Goal: Information Seeking & Learning: Learn about a topic

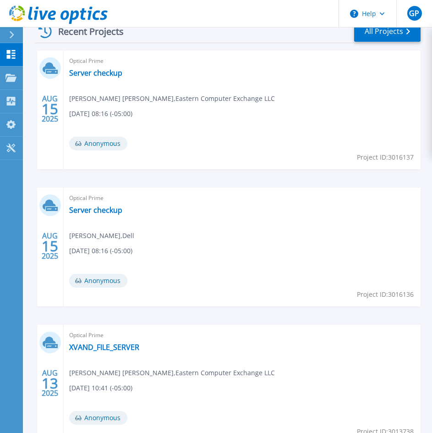
scroll to position [275, 0]
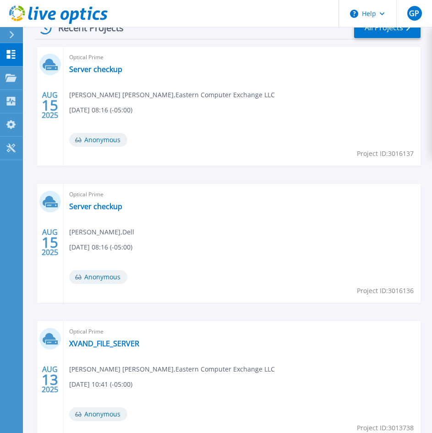
click at [85, 349] on div "Optical Prime XVAND_FILE_SERVER Jackson Wiswall , Eastern Computer Exchange LLC…" at bounding box center [242, 380] width 357 height 119
click at [91, 347] on link "XVAND_FILE_SERVER" at bounding box center [104, 343] width 70 height 9
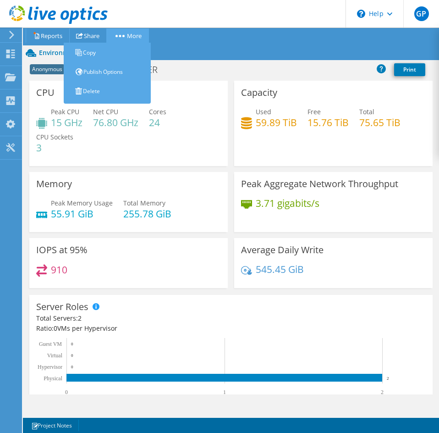
click at [118, 37] on circle at bounding box center [116, 36] width 2 height 2
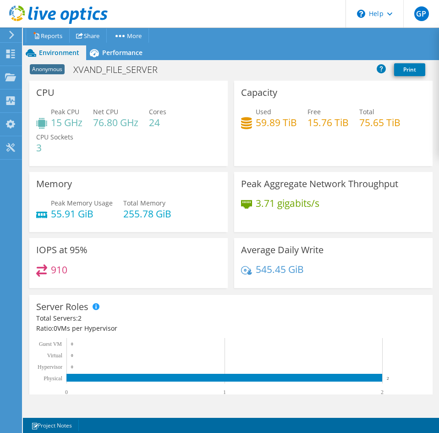
click at [185, 34] on ul "Project Actions Reports Share More Copy" at bounding box center [225, 35] width 405 height 15
click at [122, 57] on div "Performance" at bounding box center [117, 52] width 63 height 15
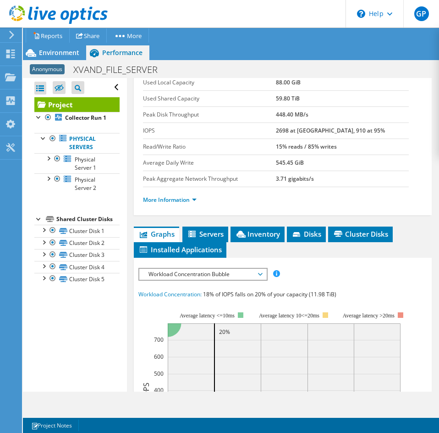
scroll to position [183, 0]
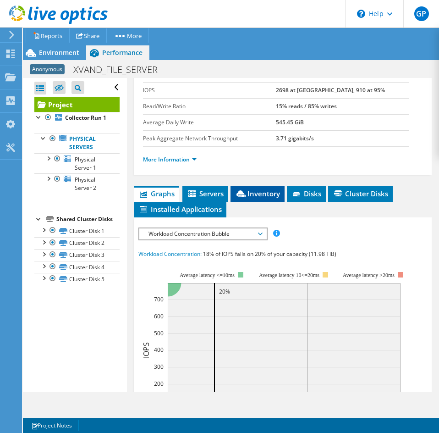
click at [263, 197] on span "Inventory" at bounding box center [257, 193] width 45 height 9
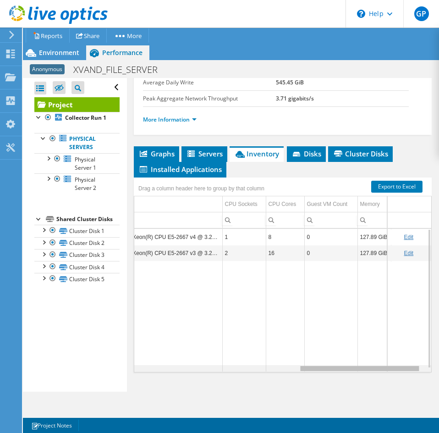
scroll to position [0, 400]
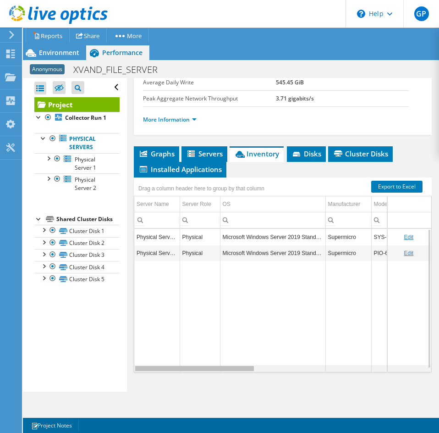
drag, startPoint x: 223, startPoint y: 369, endPoint x: 198, endPoint y: 376, distance: 26.0
click at [198, 376] on body "GP End User [PERSON_NAME] [EMAIL_ADDRESS][DOMAIN_NAME] Eastern Computer Exchang…" at bounding box center [219, 216] width 439 height 433
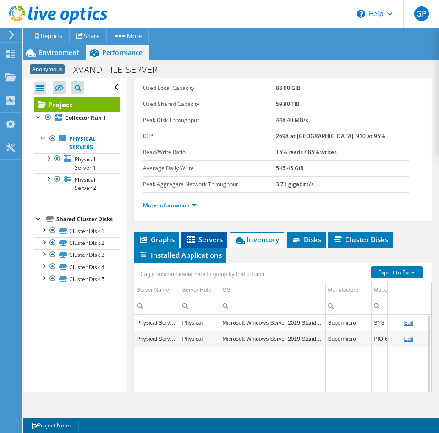
click at [209, 235] on span "Servers" at bounding box center [204, 239] width 37 height 9
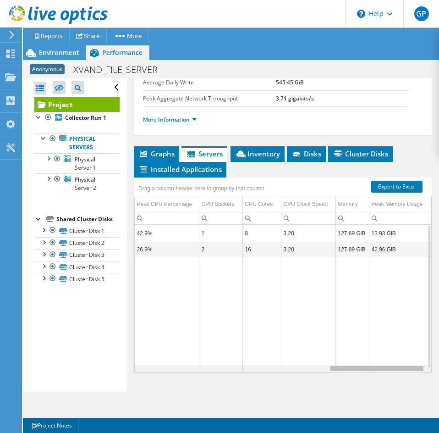
drag, startPoint x: 207, startPoint y: 368, endPoint x: 432, endPoint y: 351, distance: 225.1
click at [432, 351] on body "GP End User [PERSON_NAME] [EMAIL_ADDRESS][DOMAIN_NAME] Eastern Computer Exchang…" at bounding box center [219, 216] width 439 height 433
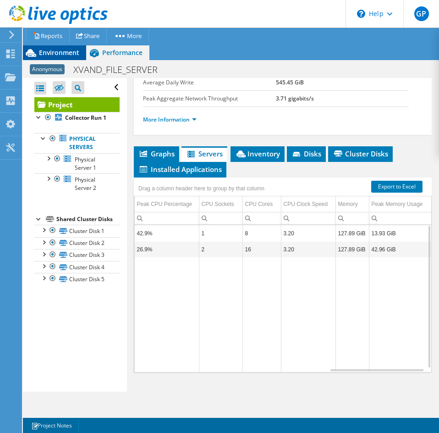
click at [51, 54] on span "Environment" at bounding box center [59, 52] width 40 height 9
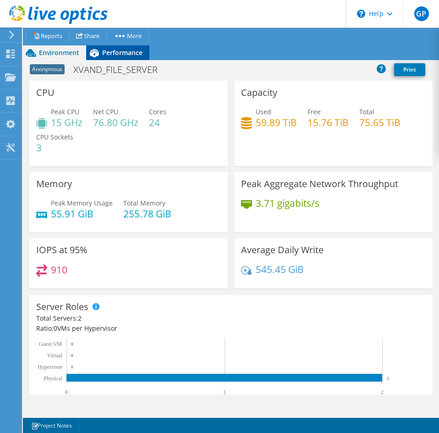
click at [128, 51] on span "Performance" at bounding box center [122, 52] width 40 height 9
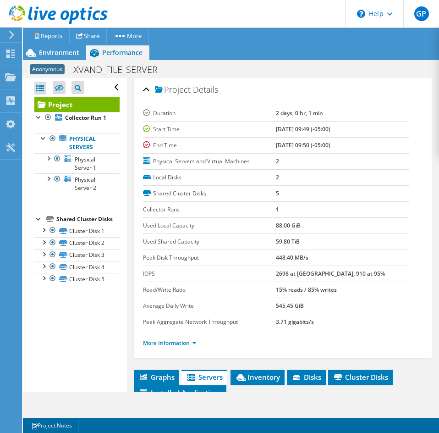
scroll to position [92, 0]
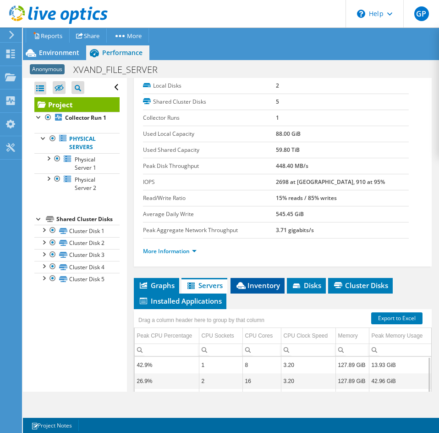
click at [266, 285] on span "Inventory" at bounding box center [257, 284] width 45 height 9
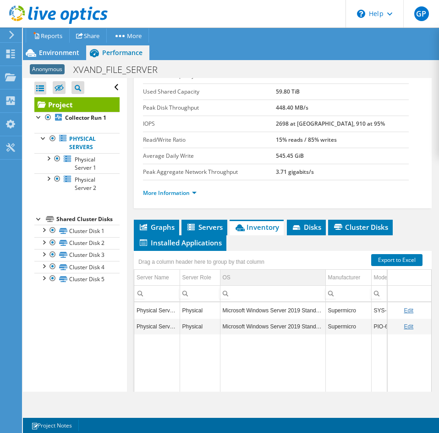
scroll to position [183, 0]
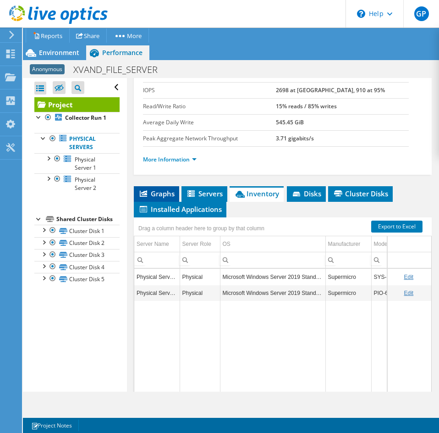
click at [155, 187] on li "Graphs" at bounding box center [156, 194] width 45 height 16
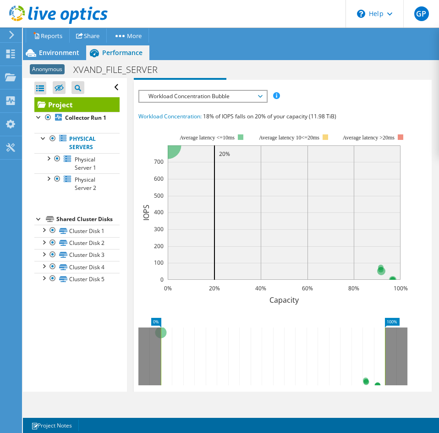
scroll to position [229, 0]
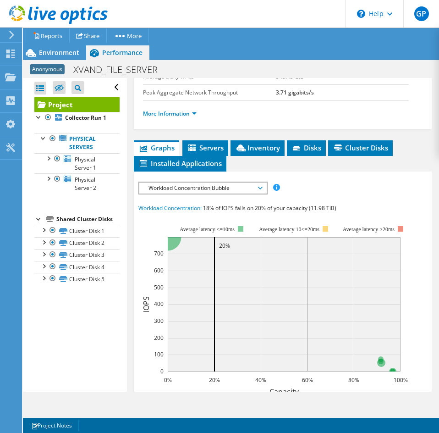
click at [190, 192] on span "Workload Concentration Bubble" at bounding box center [203, 187] width 118 height 11
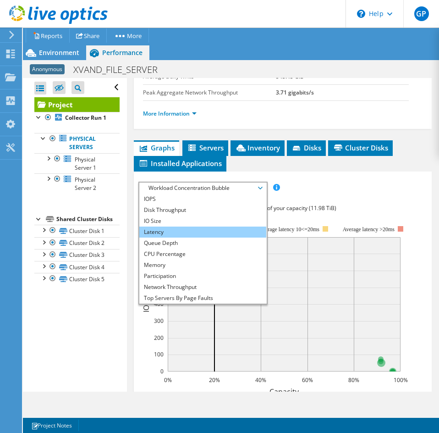
click at [180, 226] on li "Latency" at bounding box center [202, 231] width 127 height 11
